Goal: Check status: Check status

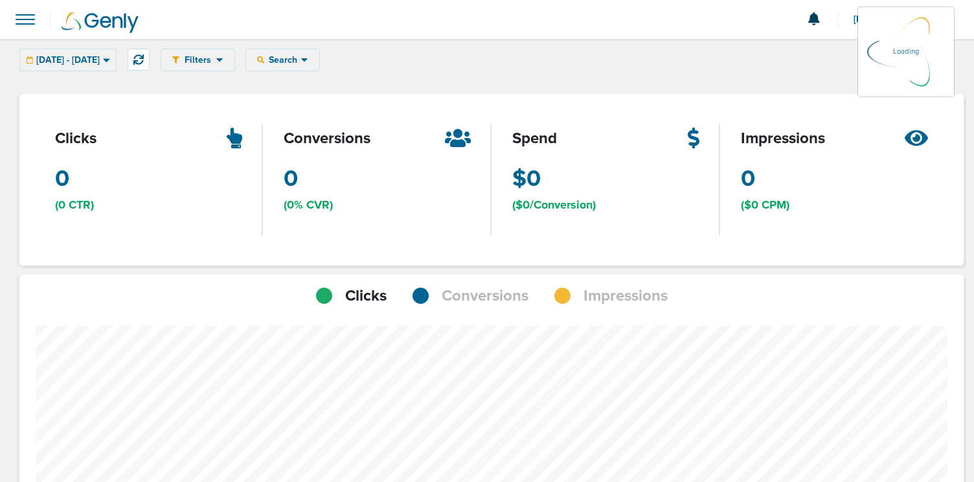
scroll to position [914, 935]
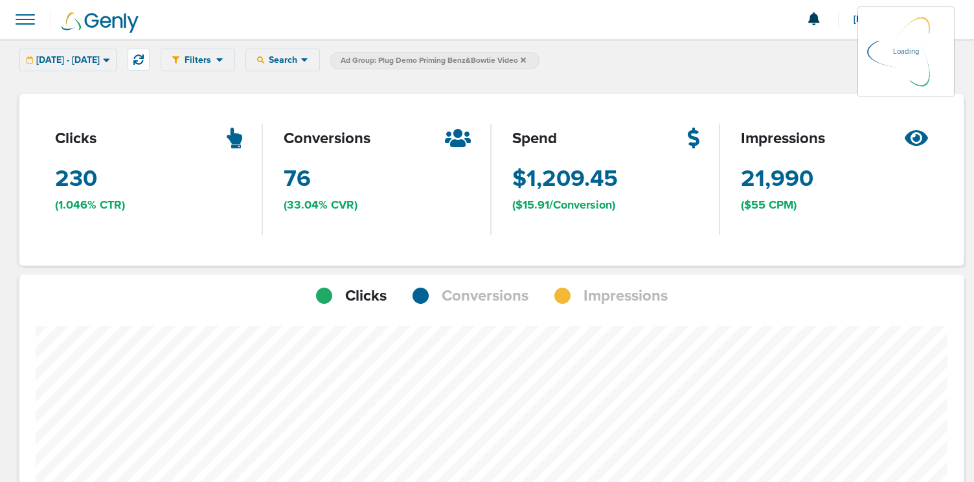
scroll to position [914, 935]
